Goal: Navigation & Orientation: Go to known website

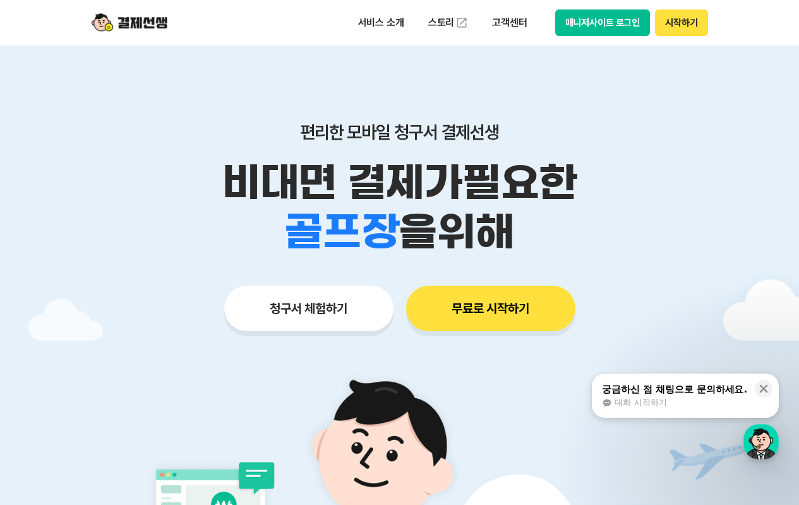
click at [610, 28] on button "매니저사이트 로그인" at bounding box center [602, 22] width 95 height 27
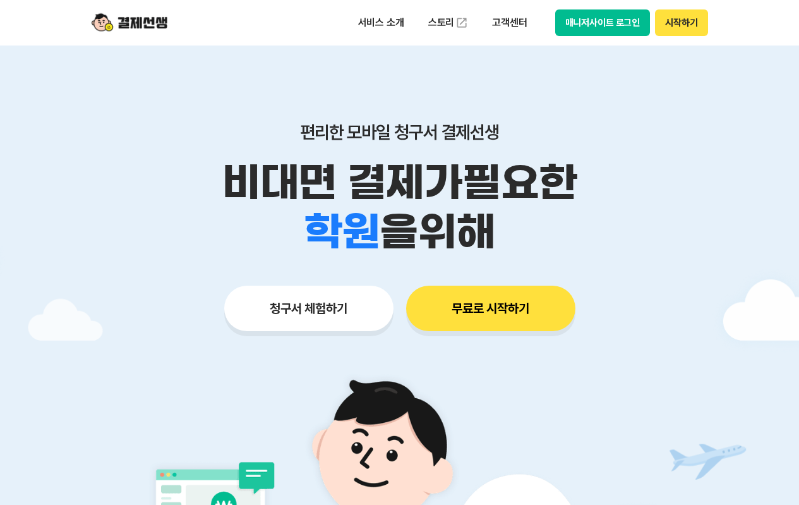
click at [603, 24] on button "매니저사이트 로그인" at bounding box center [602, 22] width 95 height 27
